Goal: Task Accomplishment & Management: Manage account settings

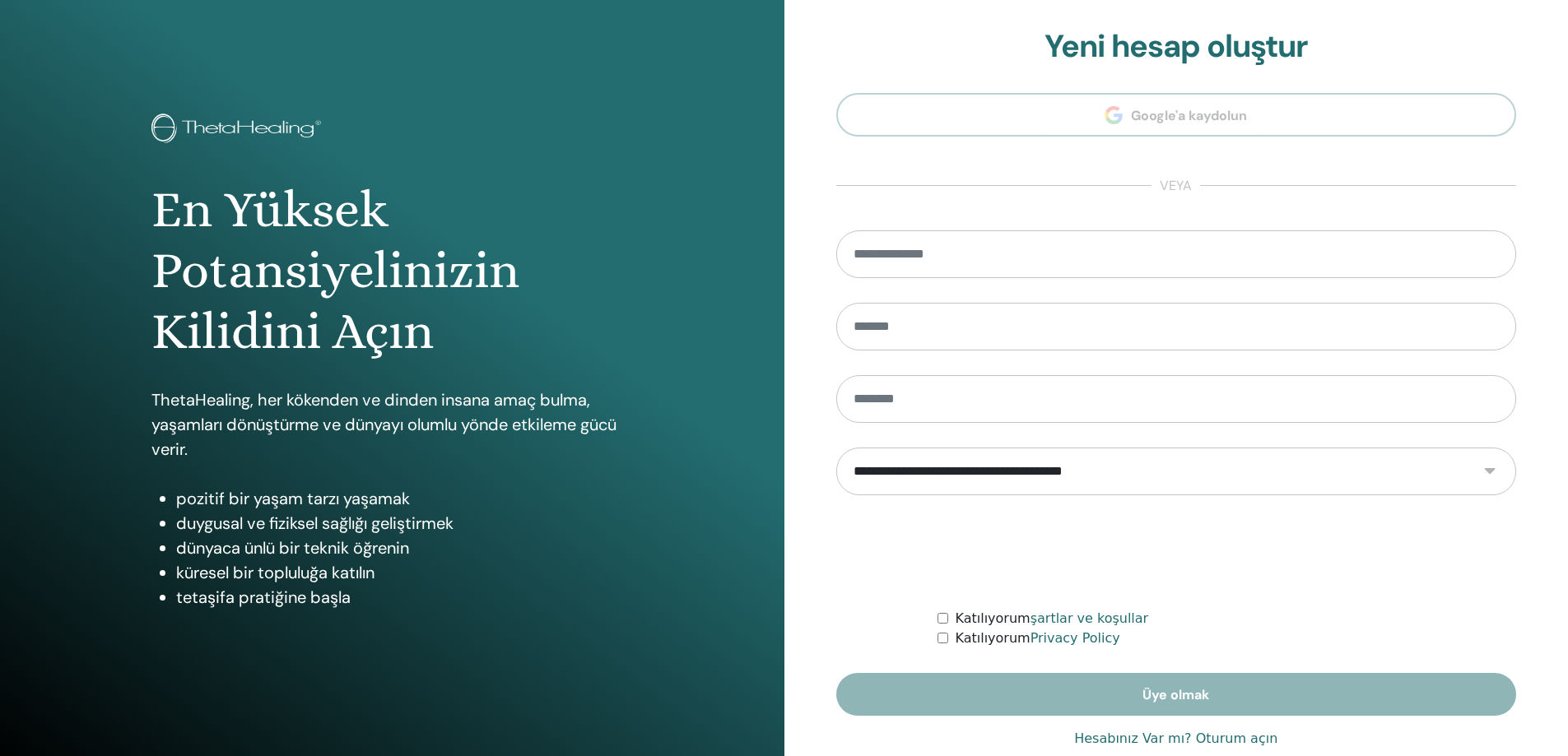
click at [1223, 740] on link "Hesabınız Var mı? Oturum açın" at bounding box center [1175, 739] width 203 height 20
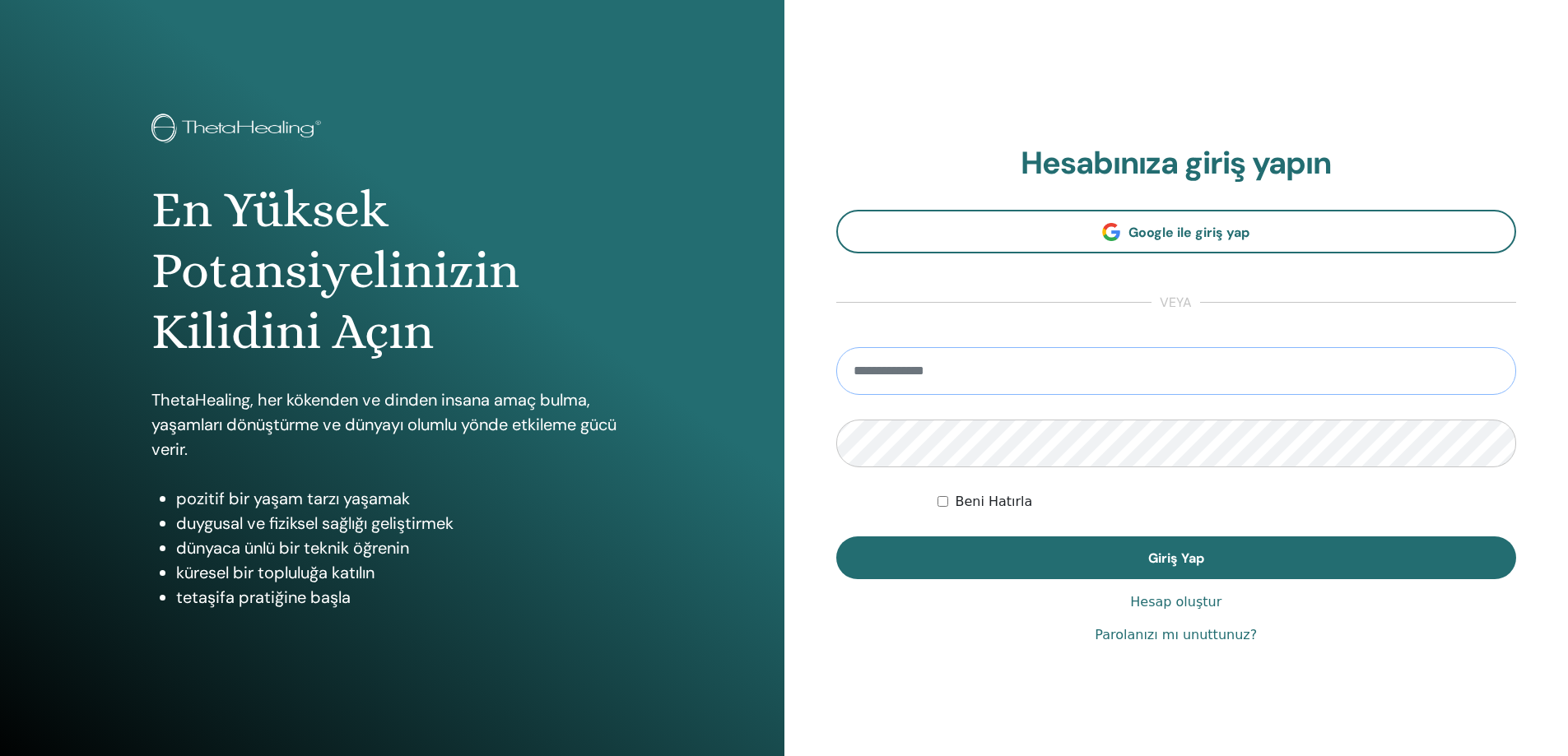
click at [942, 381] on input "email" at bounding box center [1176, 370] width 681 height 48
type input "**********"
click at [836, 537] on button "Giriş Yap" at bounding box center [1176, 557] width 681 height 42
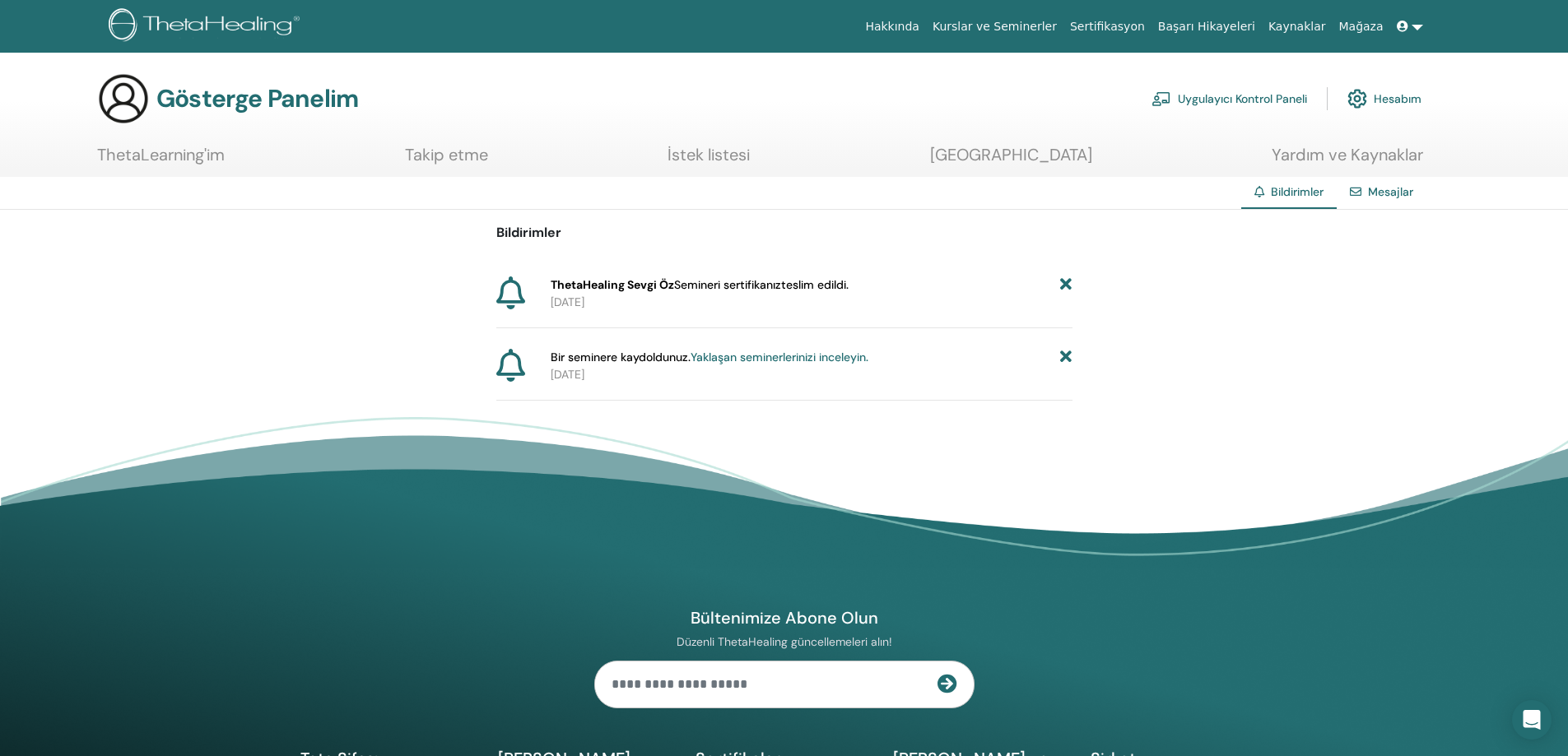
click at [799, 361] on font "Yaklaşan seminerlerinizi inceleyin." at bounding box center [779, 356] width 178 height 15
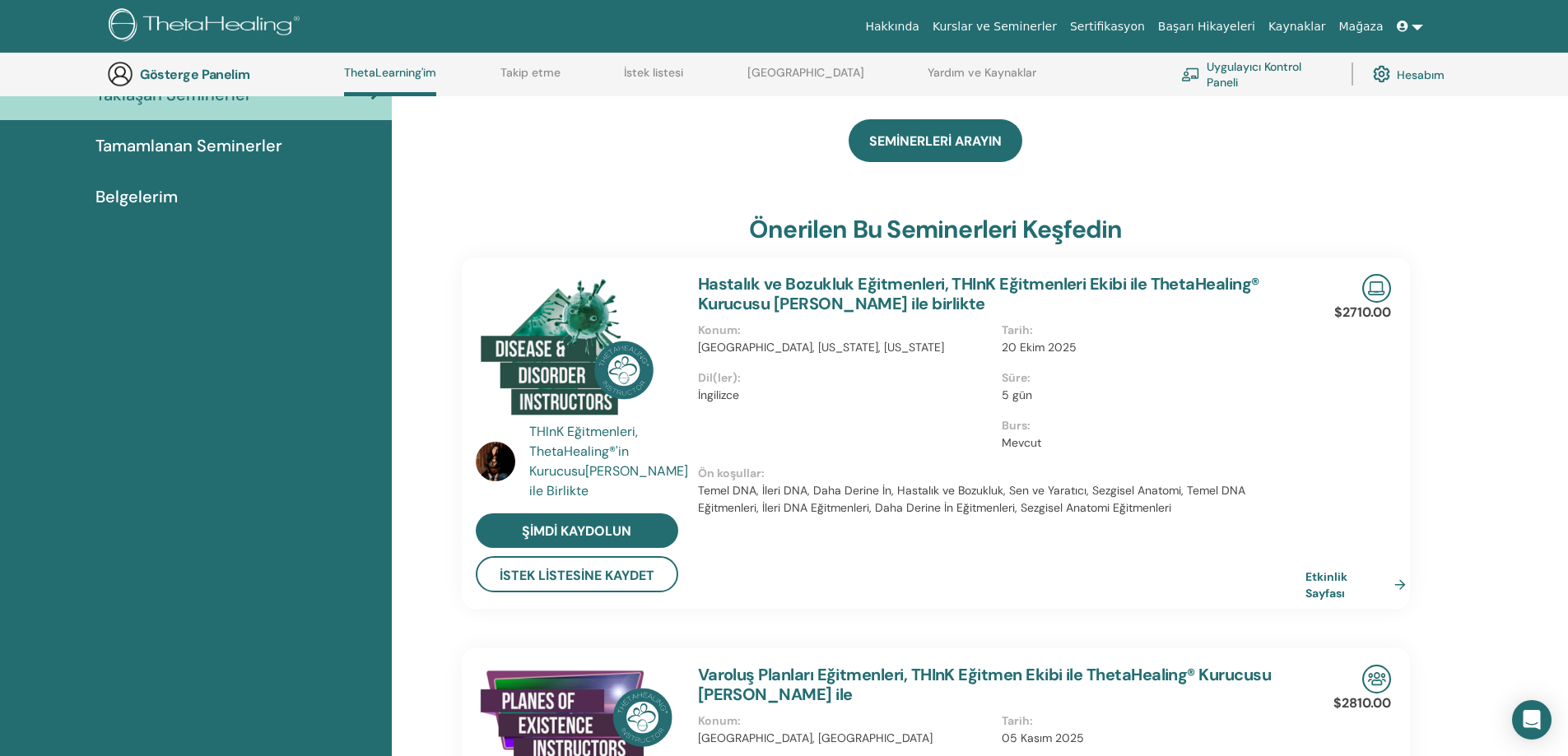
scroll to position [208, 0]
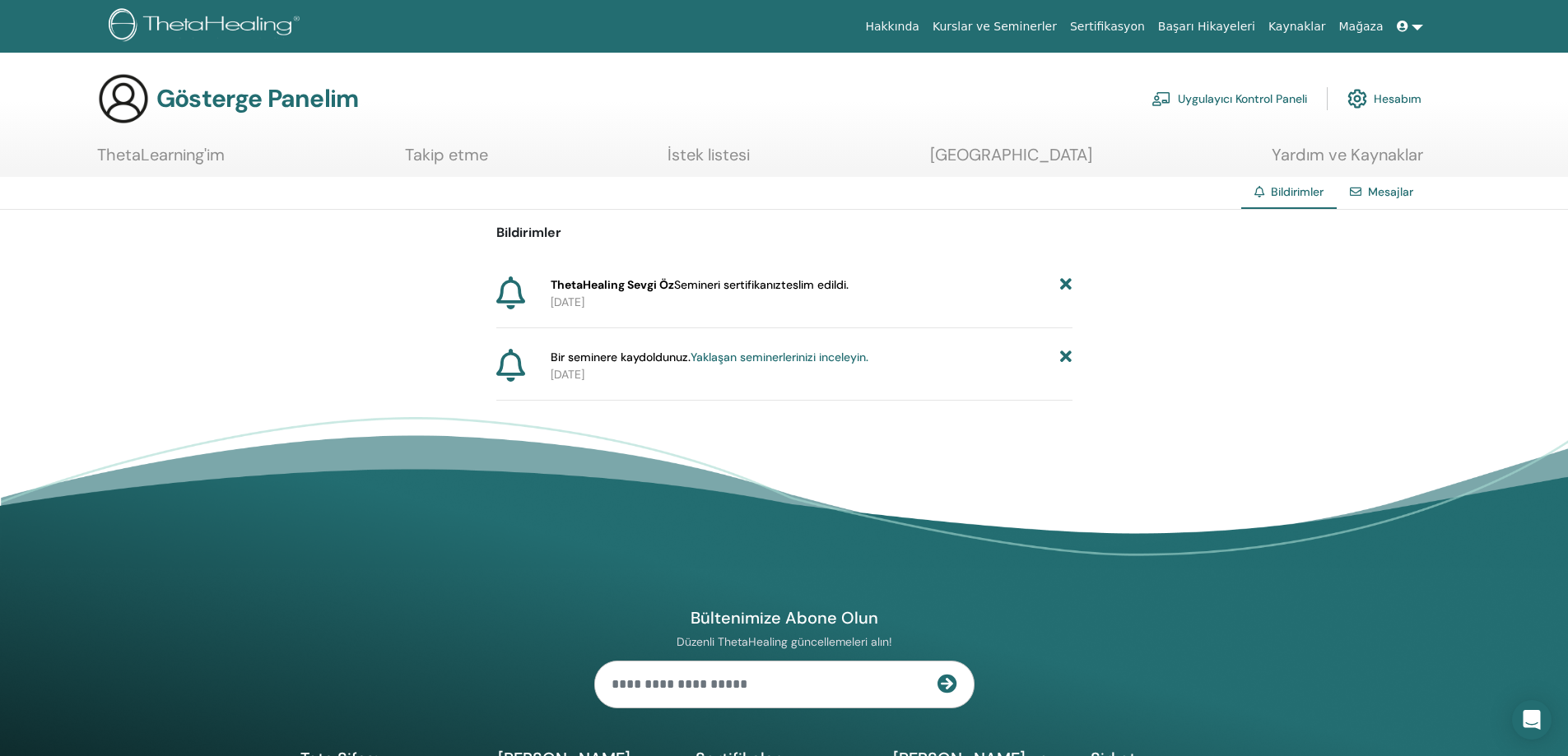
click at [1066, 350] on icon at bounding box center [1065, 357] width 11 height 17
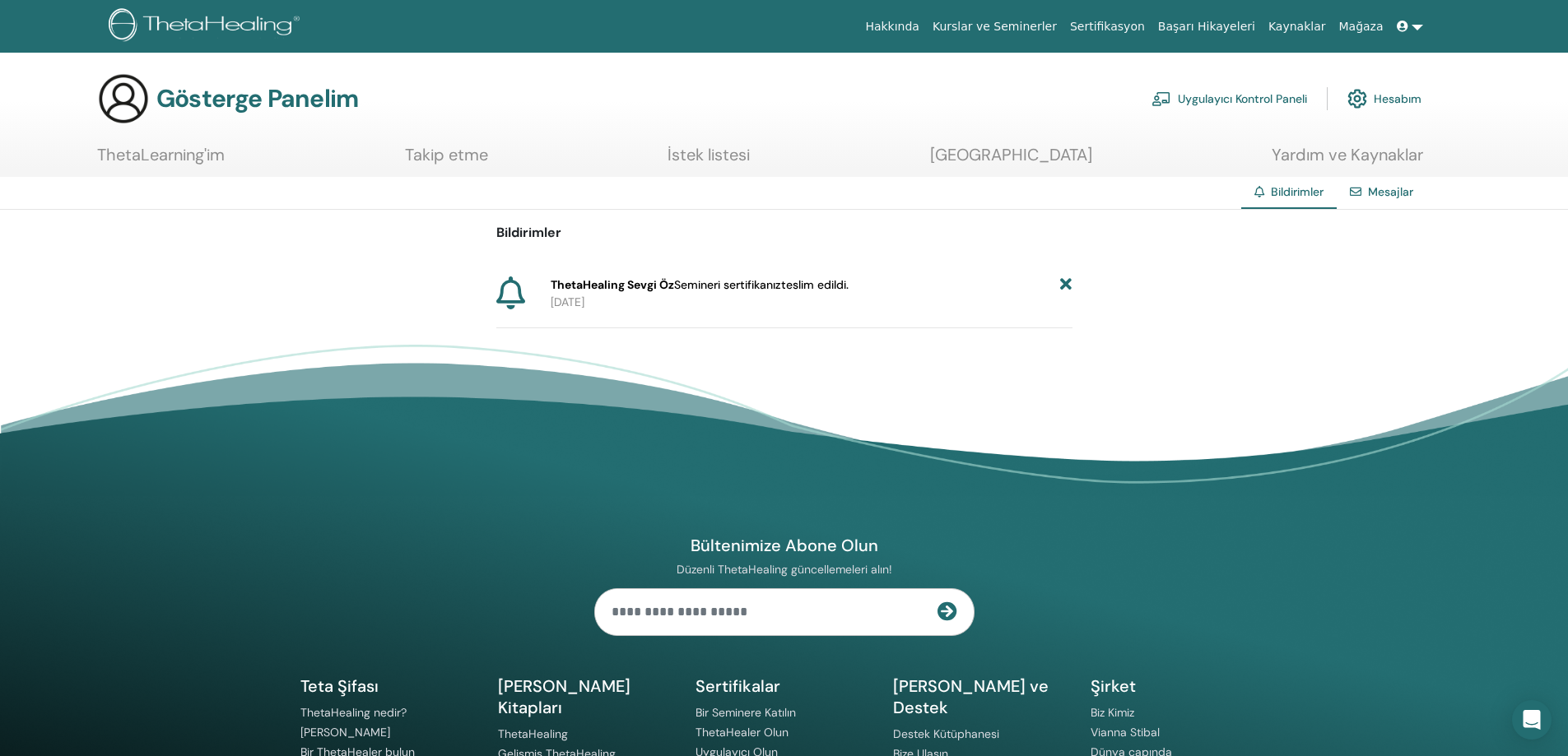
click at [1062, 283] on icon at bounding box center [1065, 285] width 11 height 17
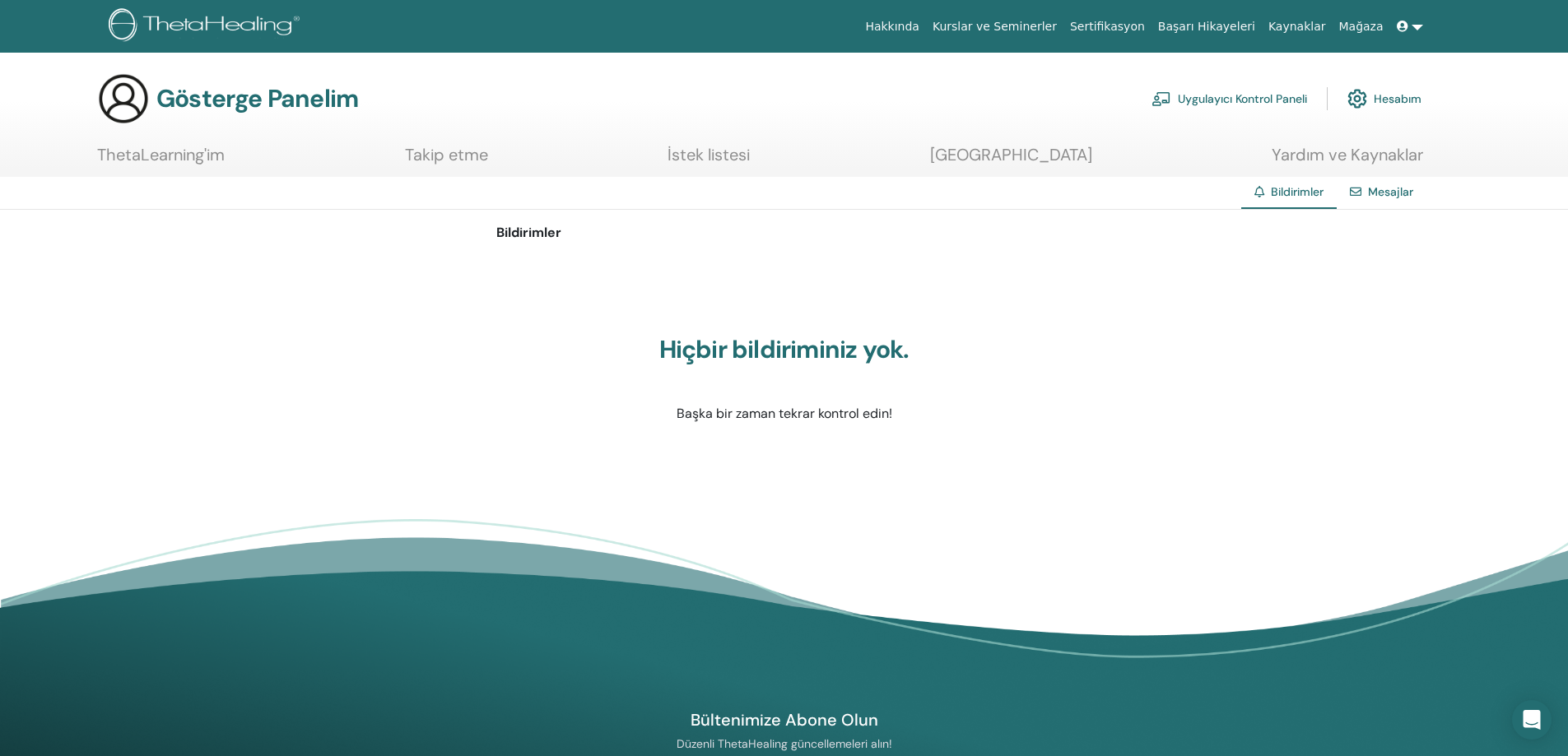
click at [197, 160] on font "ThetaLearning'im" at bounding box center [160, 154] width 127 height 22
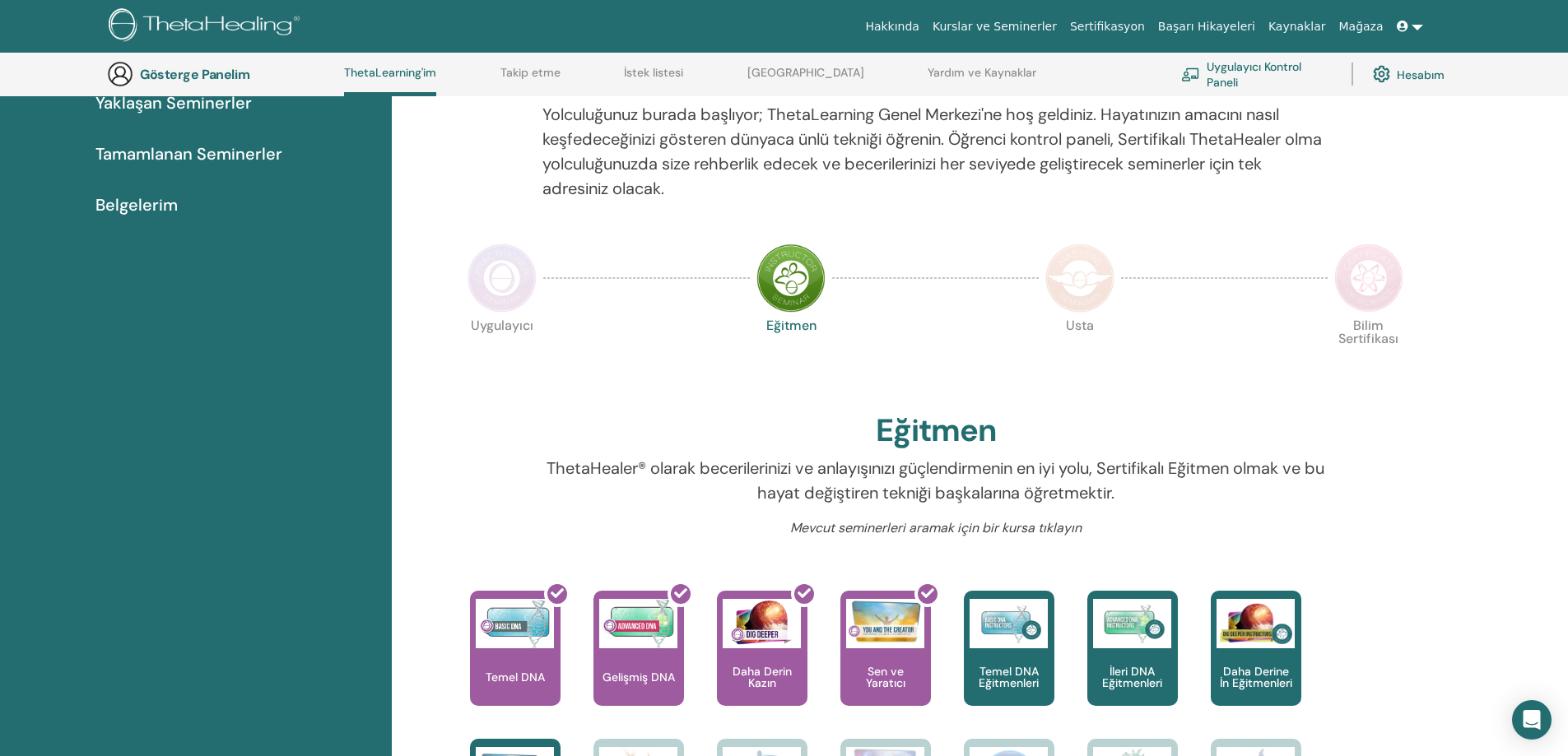
scroll to position [165, 0]
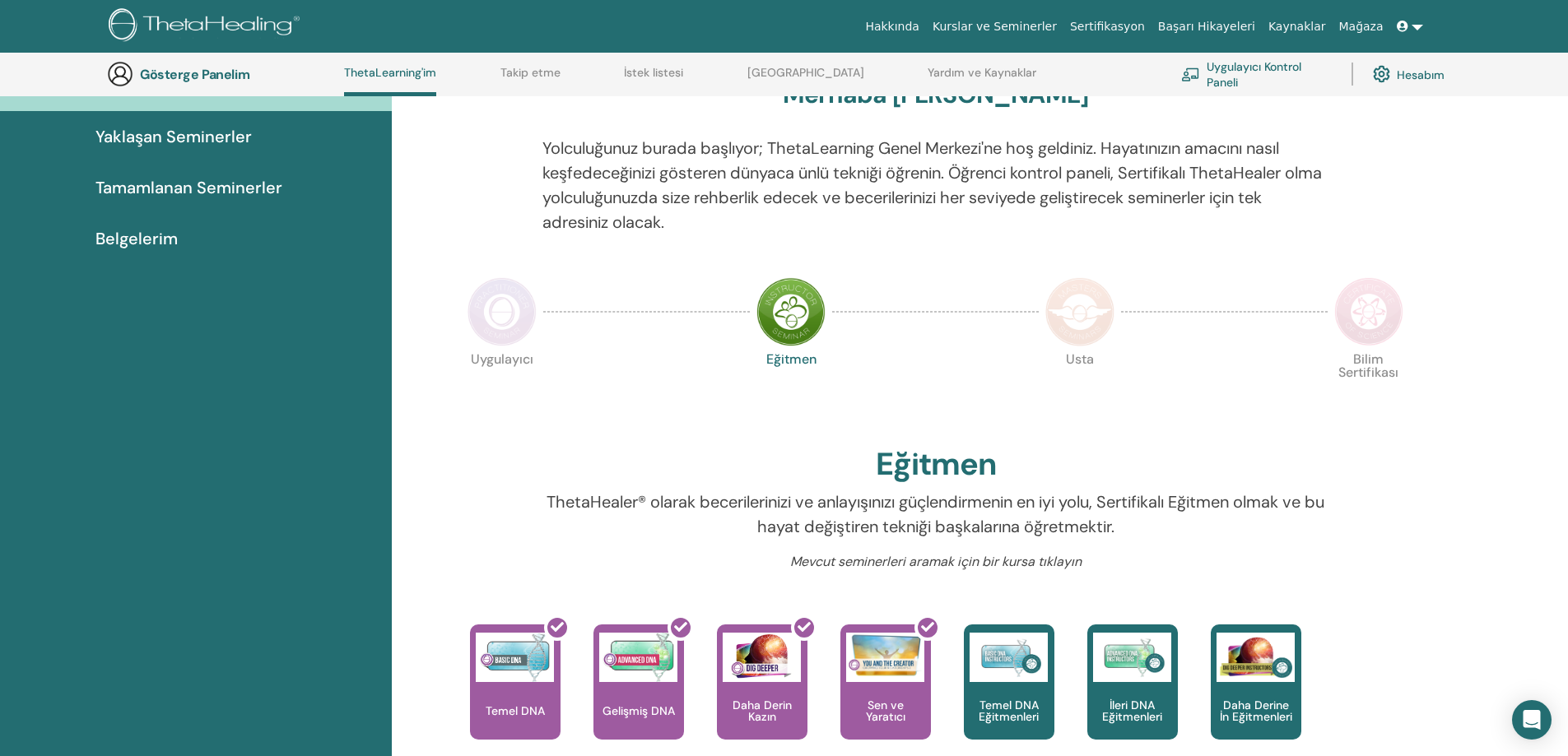
click at [174, 249] on font "Belgelerim" at bounding box center [136, 238] width 82 height 22
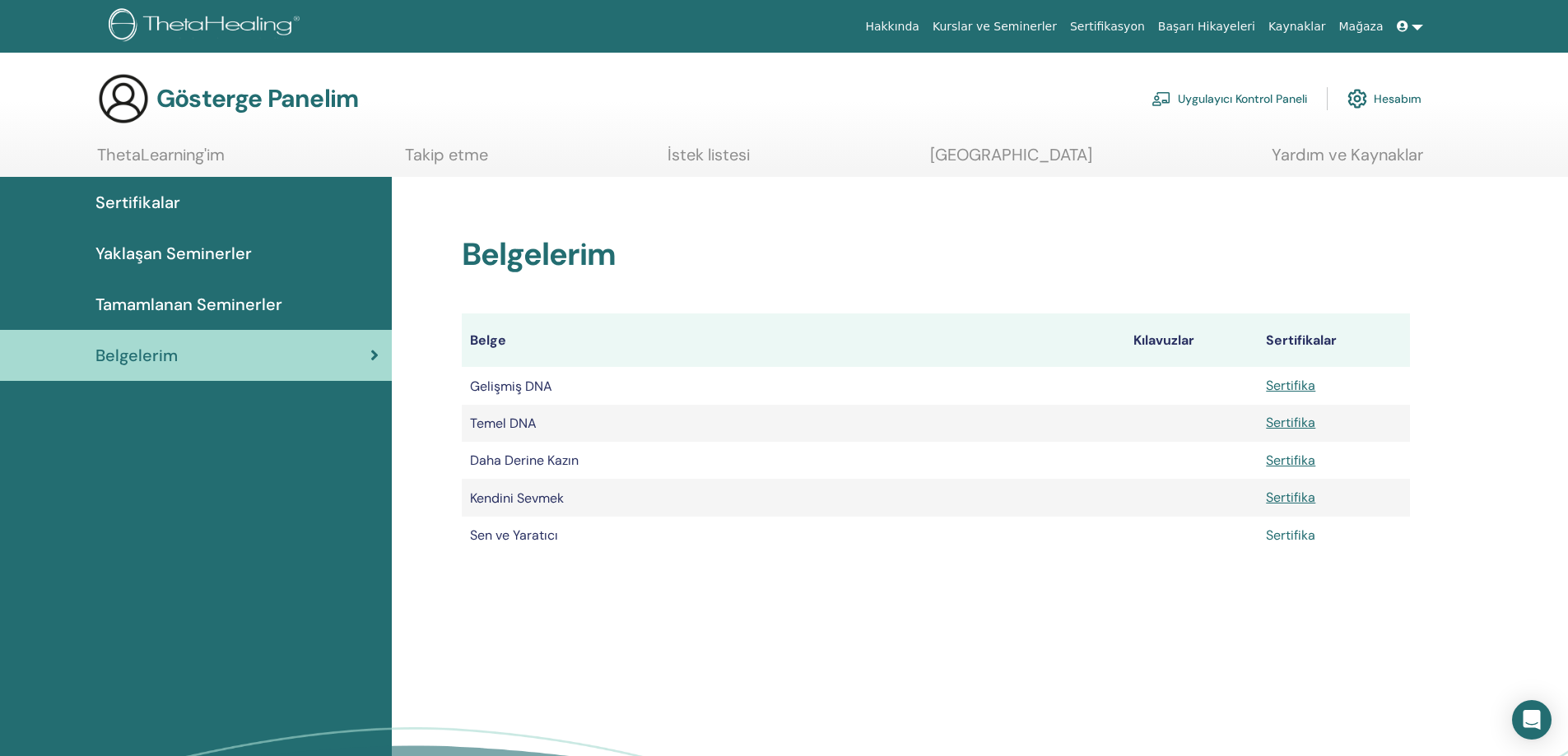
click at [1269, 541] on font "Sertifika" at bounding box center [1290, 535] width 49 height 17
click at [1413, 27] on link at bounding box center [1410, 26] width 40 height 30
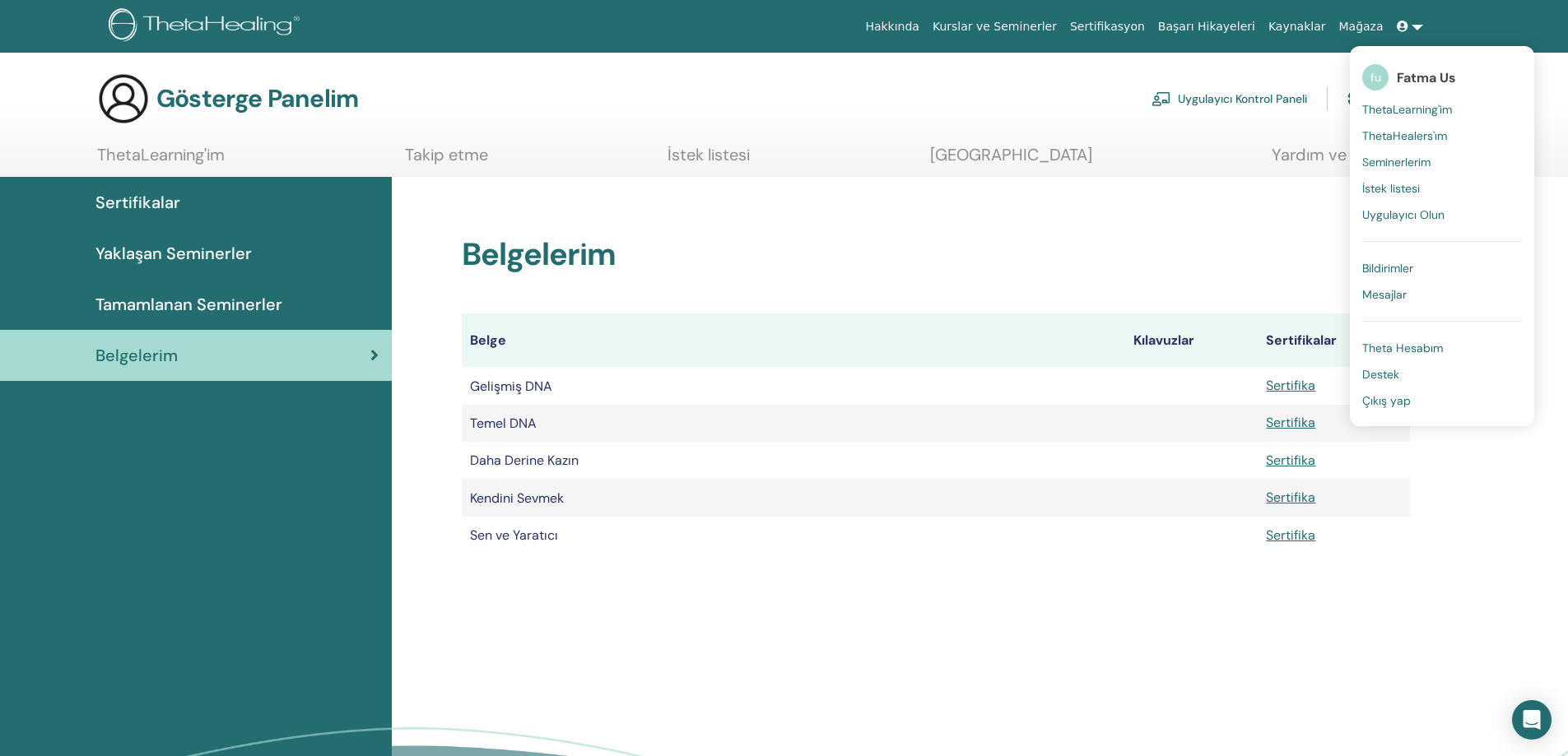
click at [1413, 408] on link "Çıkış yap" at bounding box center [1442, 401] width 160 height 26
